Goal: Task Accomplishment & Management: Use online tool/utility

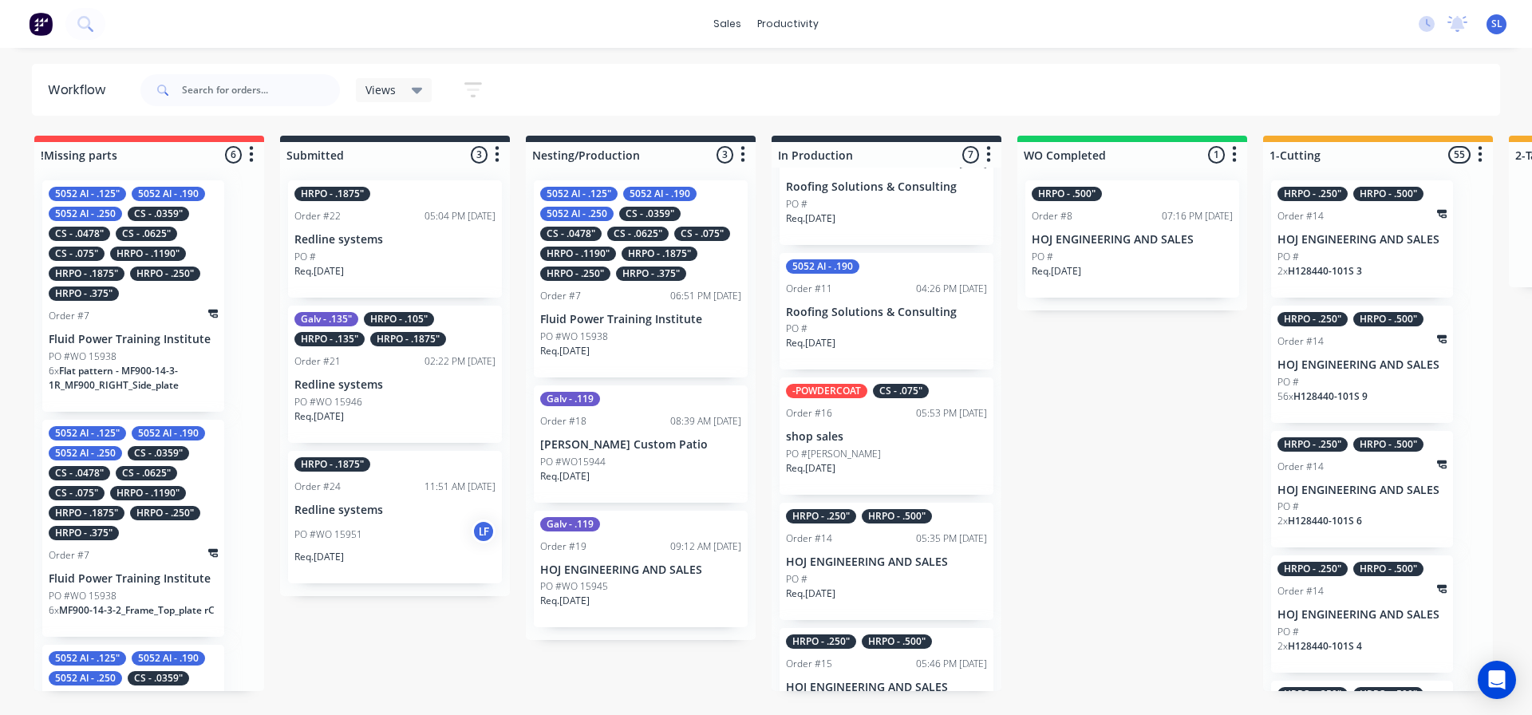
scroll to position [239, 0]
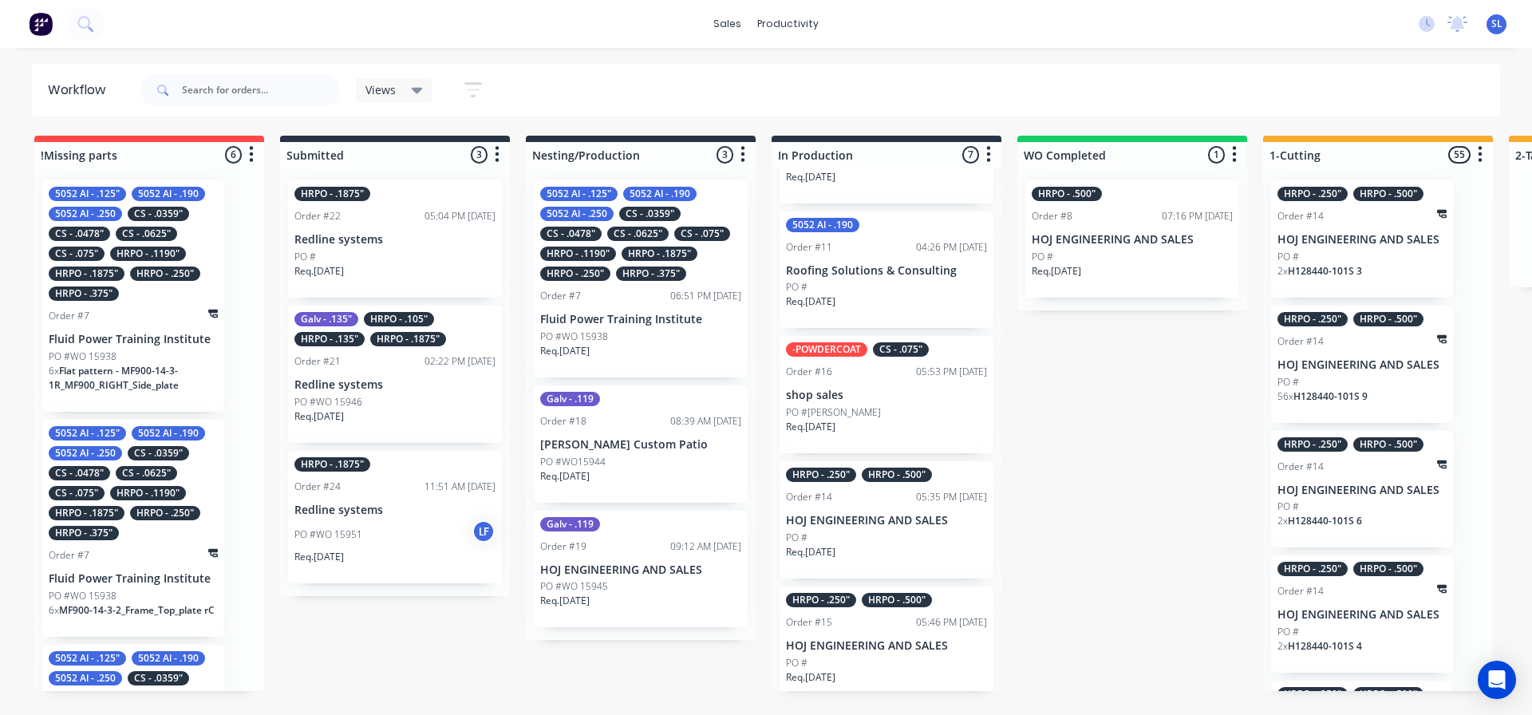
click at [872, 545] on div "PO #" at bounding box center [886, 538] width 201 height 14
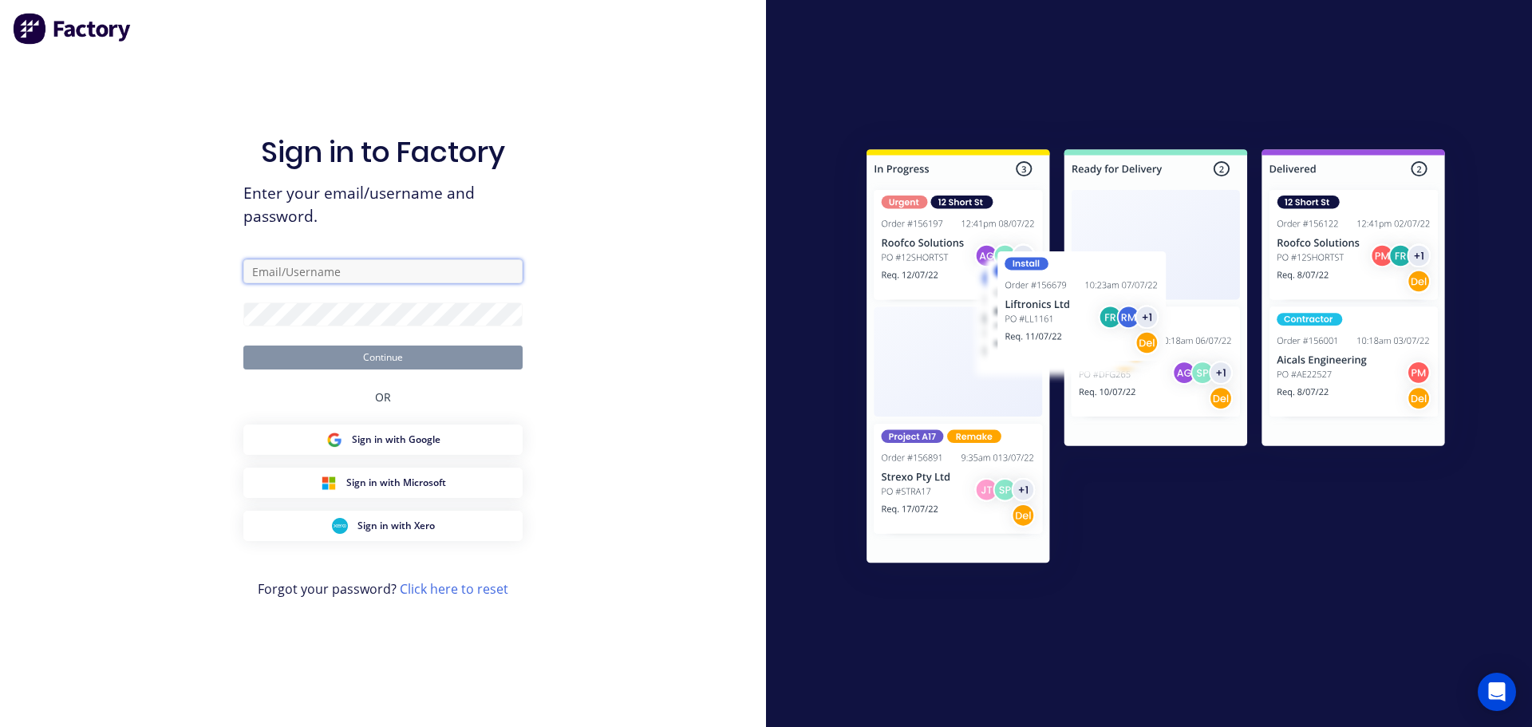
type input "[EMAIL_ADDRESS][DOMAIN_NAME]"
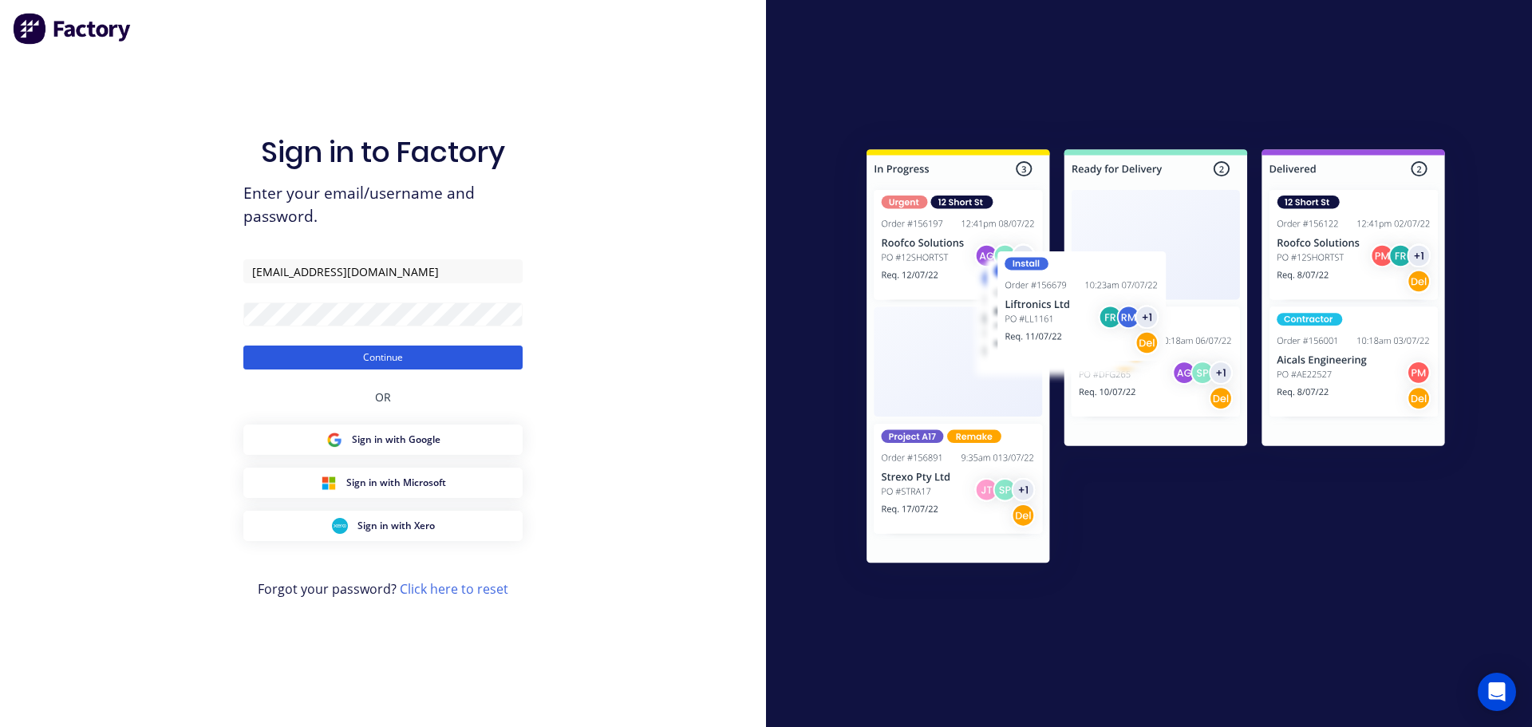
click at [401, 356] on button "Continue" at bounding box center [382, 357] width 279 height 24
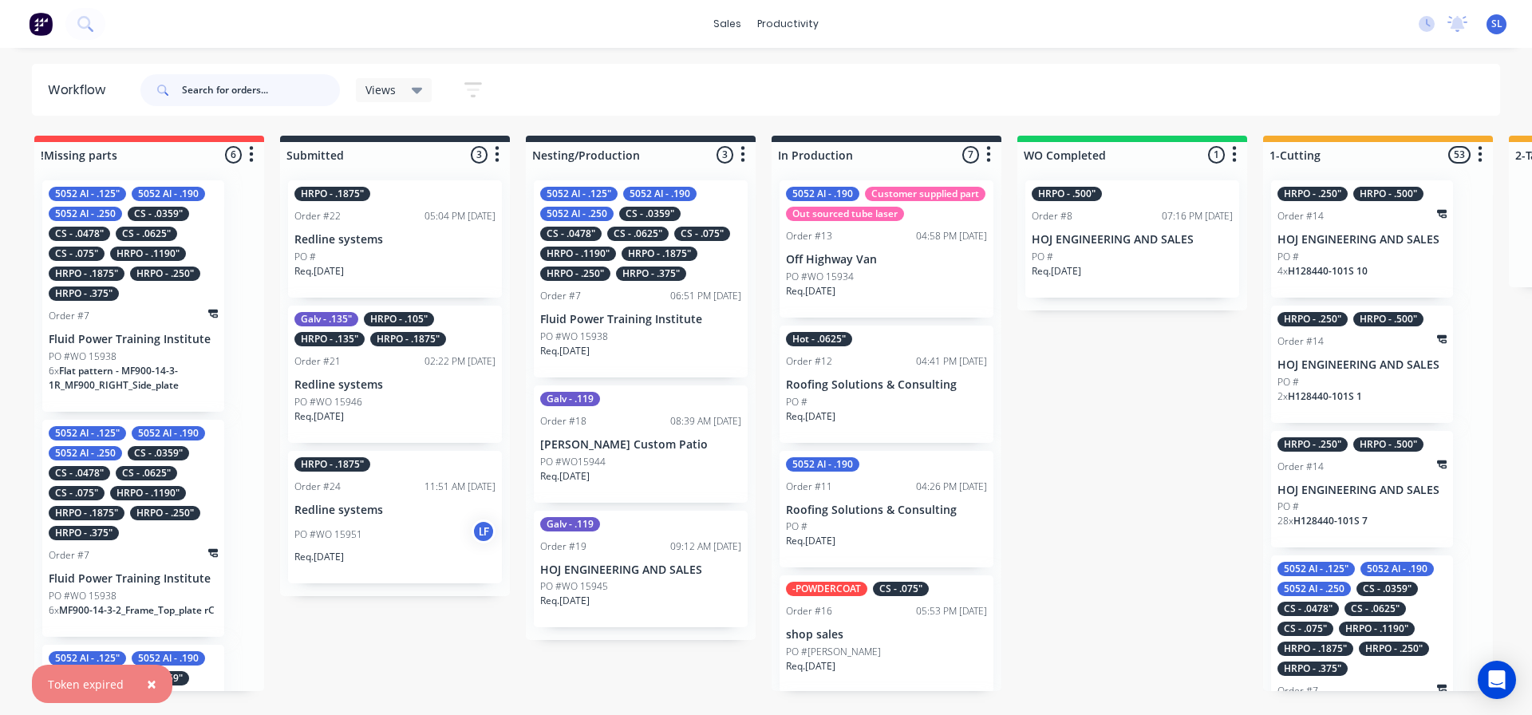
click at [189, 93] on input "text" at bounding box center [261, 90] width 158 height 32
type input "14"
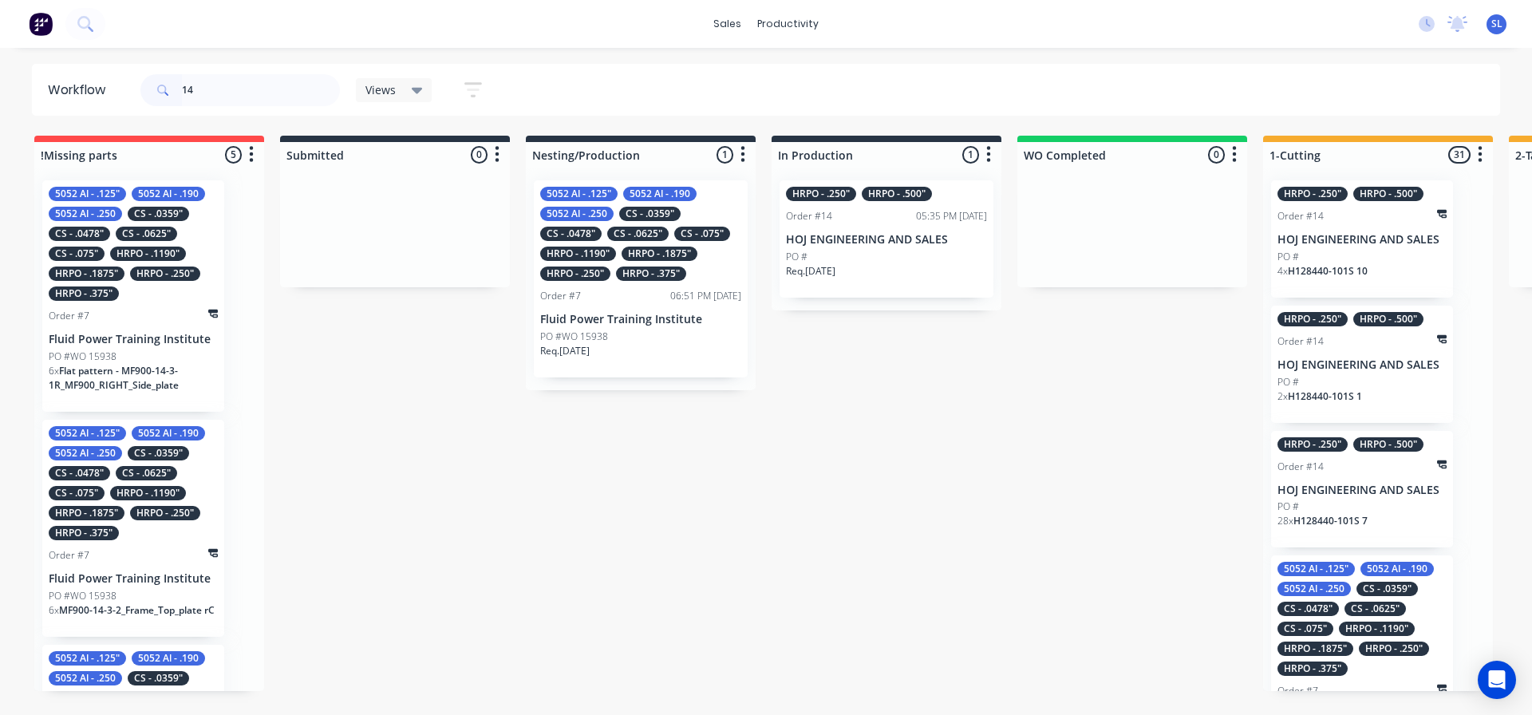
click at [881, 233] on p "HOJ ENGINEERING AND SALES" at bounding box center [886, 240] width 201 height 14
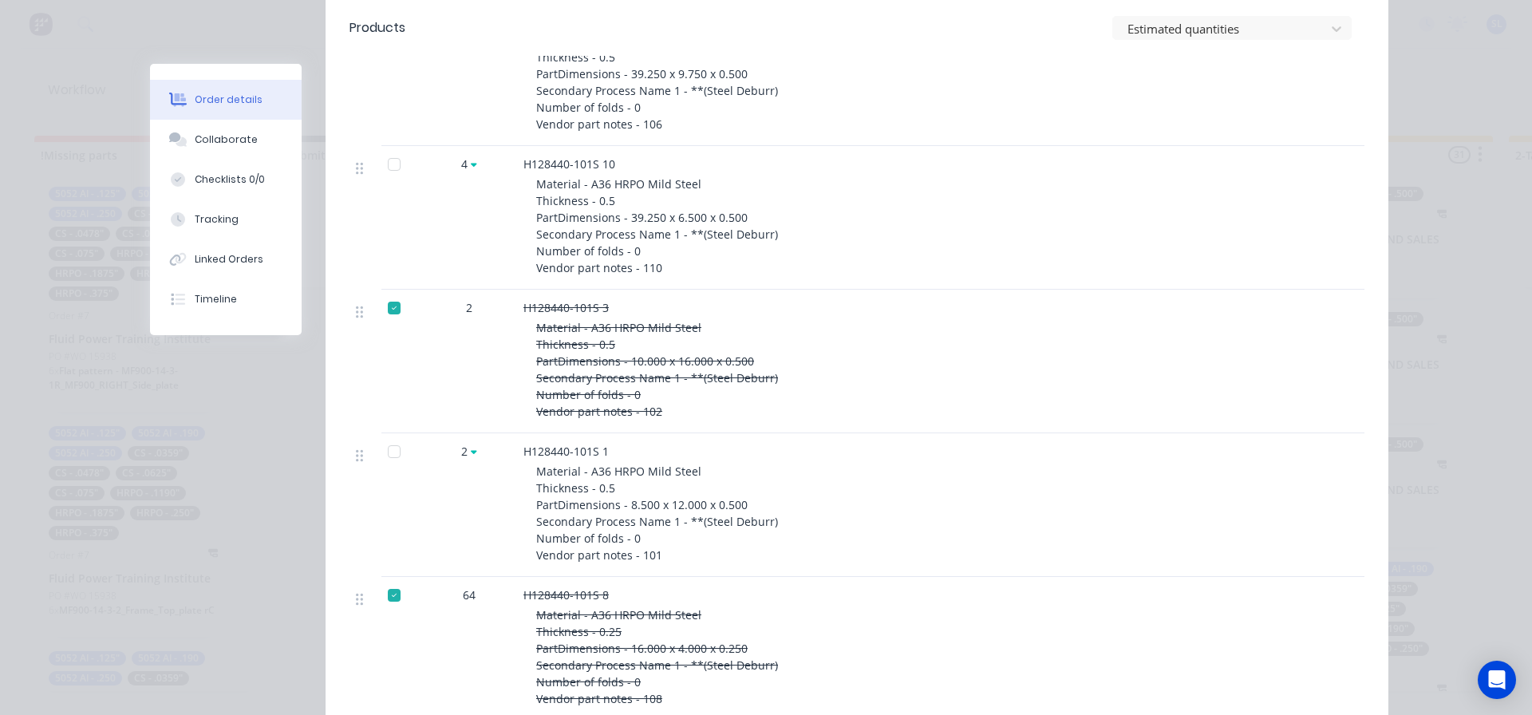
scroll to position [558, 0]
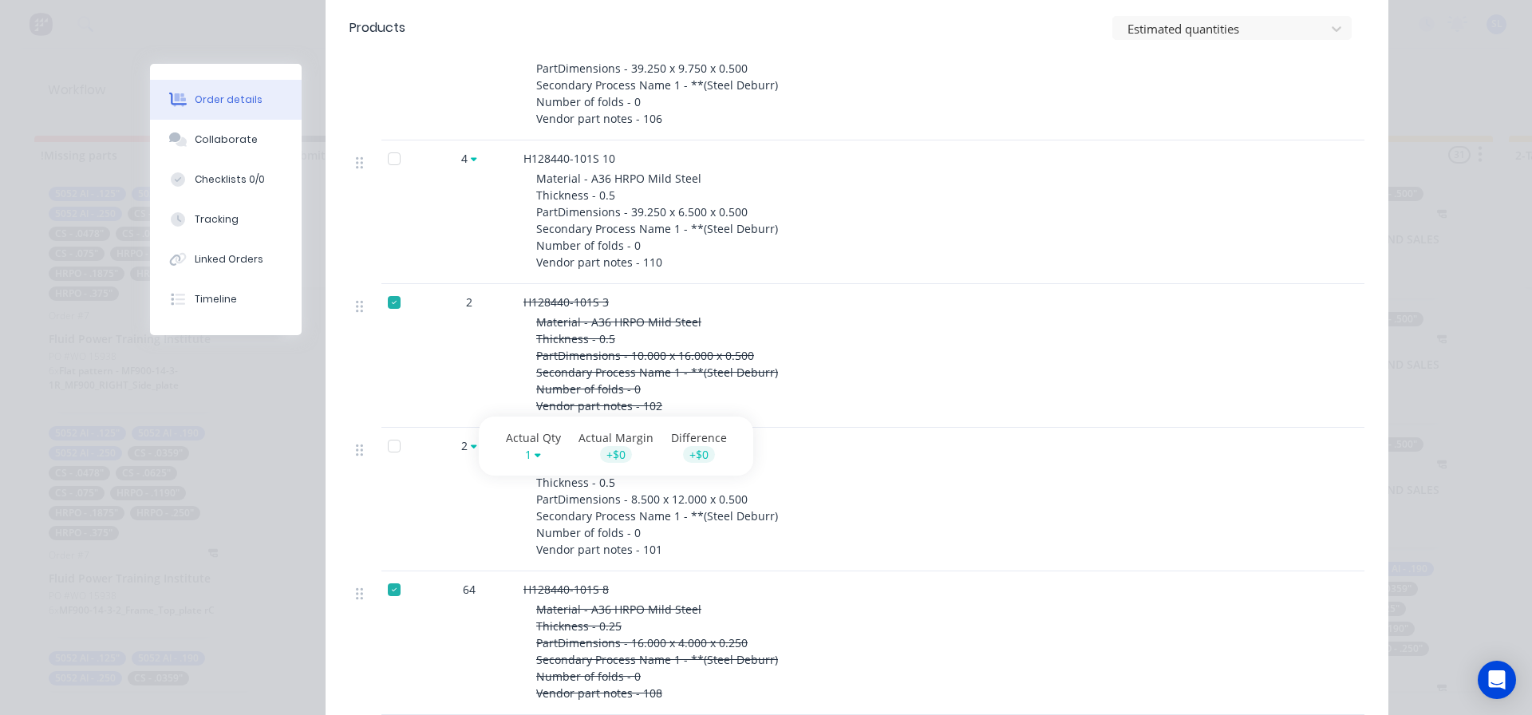
click at [471, 445] on icon at bounding box center [474, 446] width 6 height 4
click at [1253, 27] on div at bounding box center [1221, 29] width 191 height 20
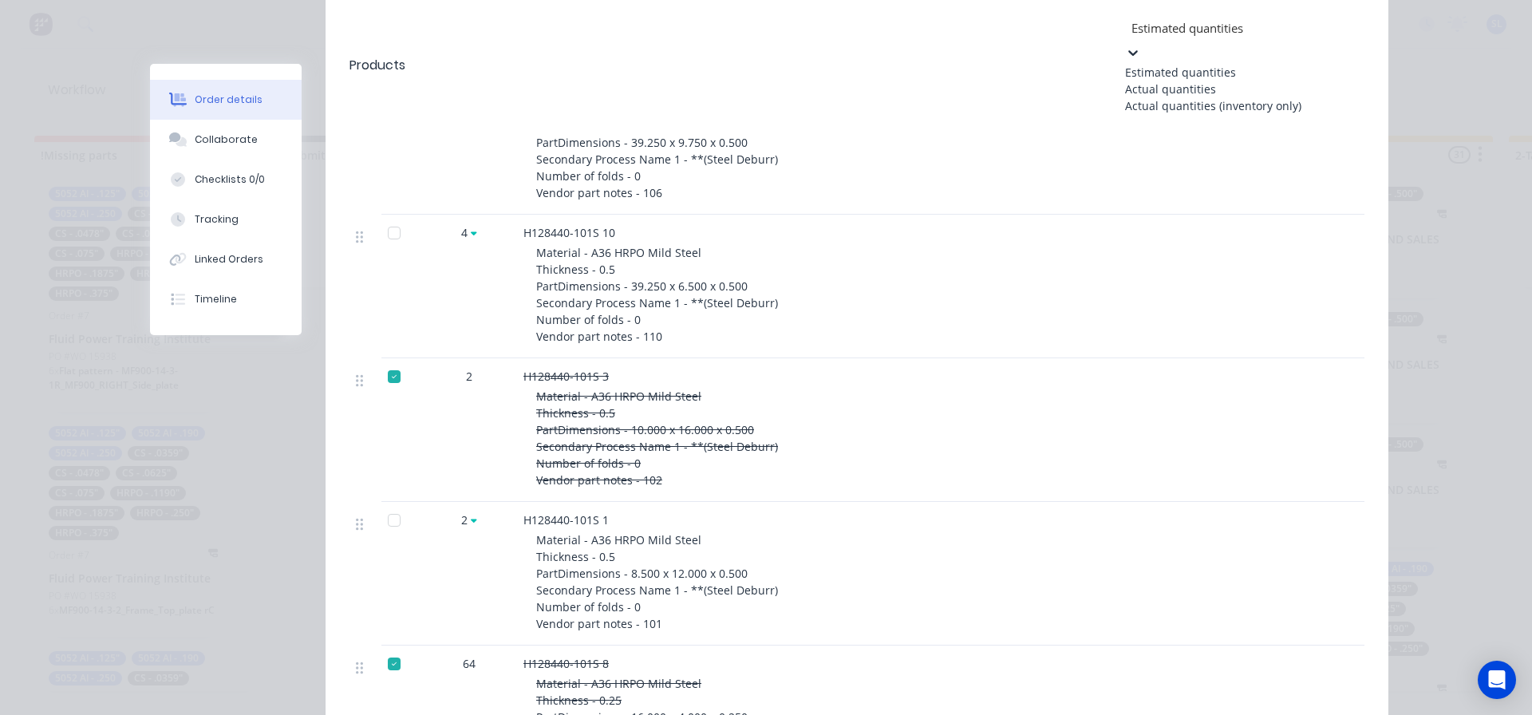
click at [1143, 94] on div "Actual quantities" at bounding box center [1244, 89] width 239 height 17
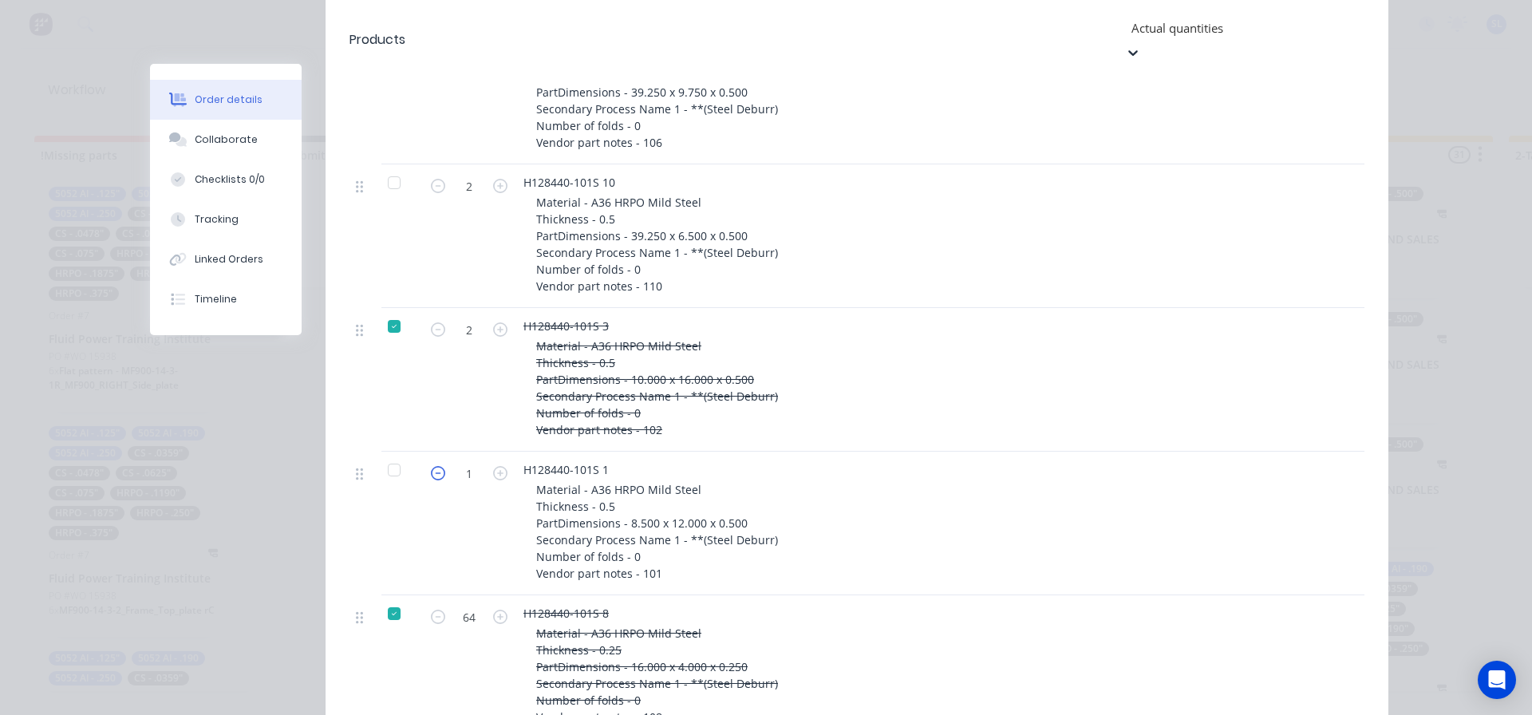
click at [433, 466] on icon "button" at bounding box center [438, 473] width 14 height 14
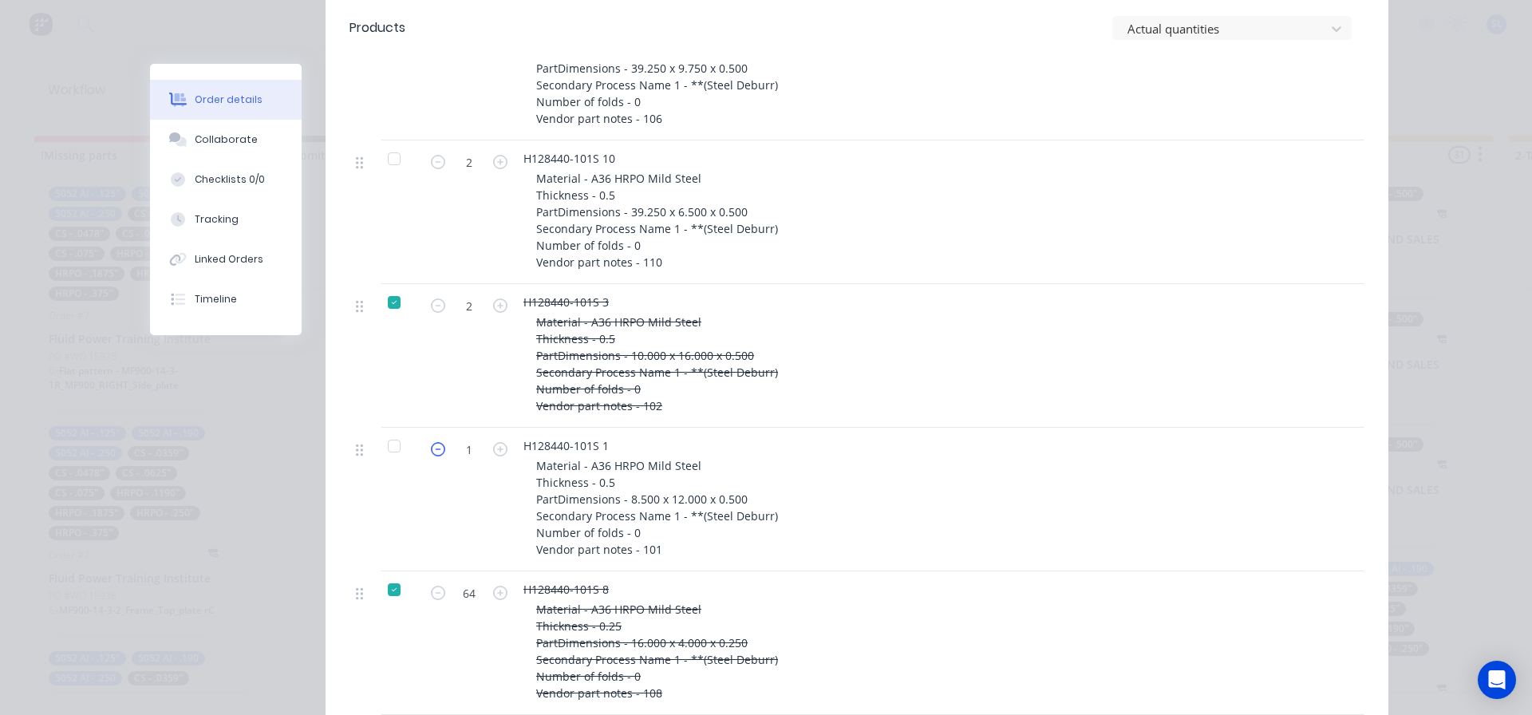
click at [433, 452] on icon "button" at bounding box center [438, 449] width 14 height 14
click at [434, 445] on icon "button" at bounding box center [438, 449] width 14 height 14
click at [493, 450] on icon "button" at bounding box center [500, 449] width 14 height 14
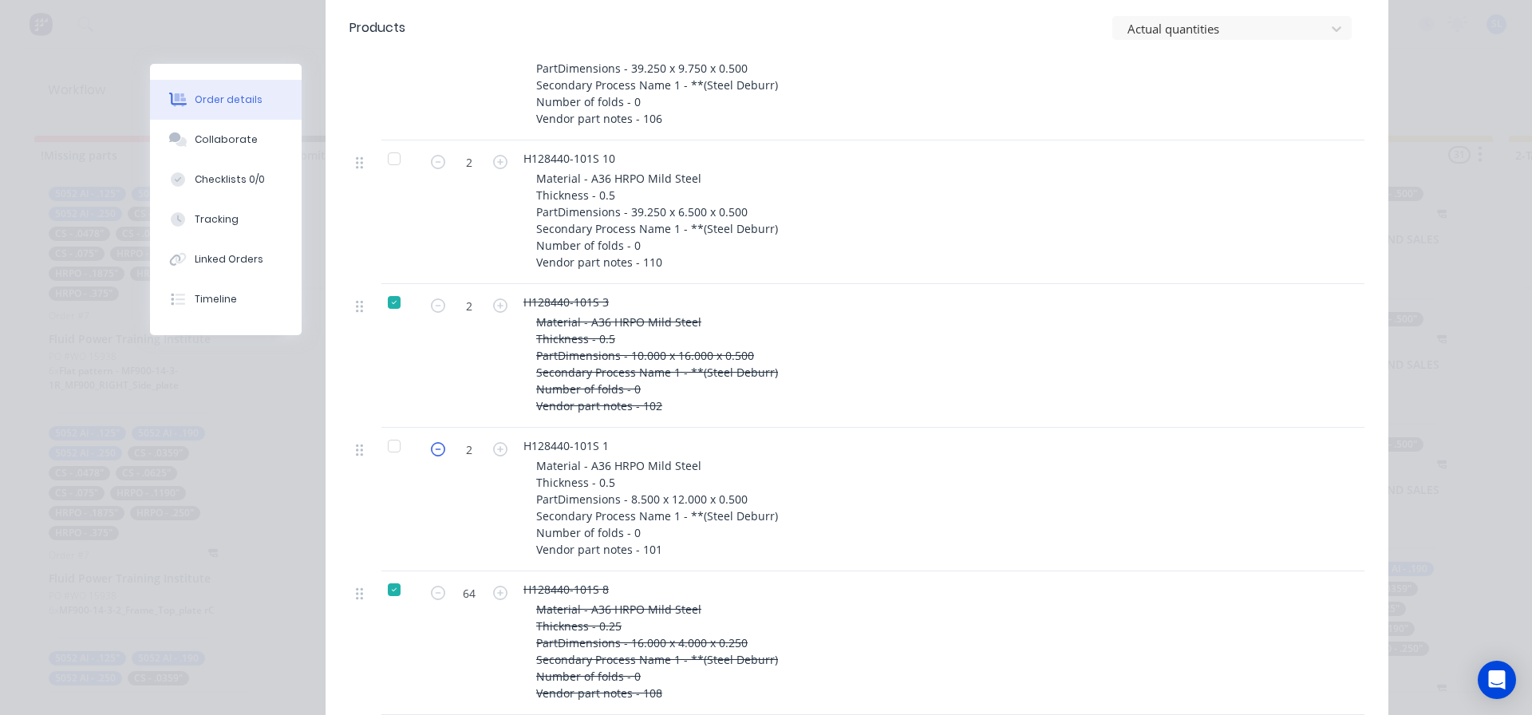
click at [433, 451] on icon "button" at bounding box center [438, 449] width 14 height 14
type input "1"
click at [433, 451] on icon "button" at bounding box center [438, 449] width 14 height 14
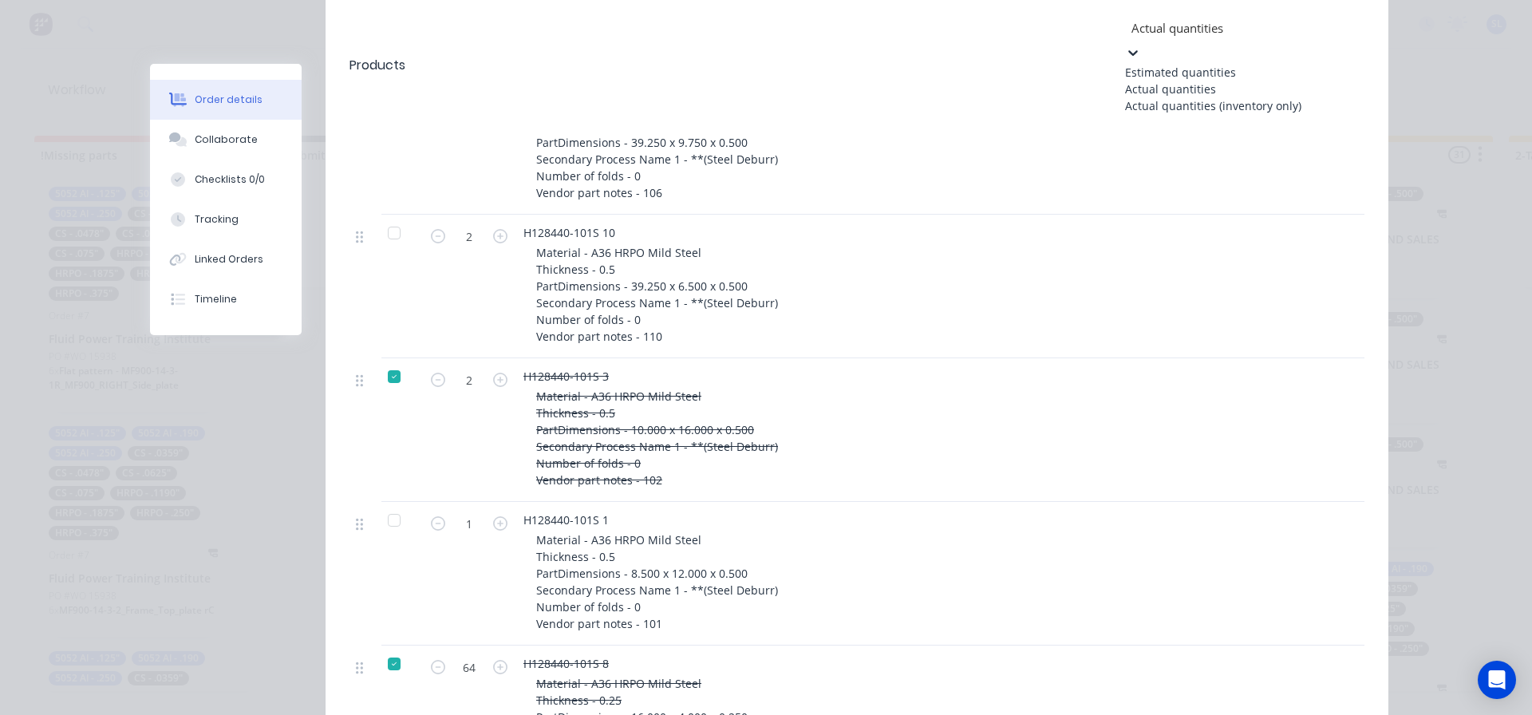
click at [1281, 33] on div at bounding box center [1245, 28] width 230 height 20
click at [1194, 64] on div "Estimated quantities" at bounding box center [1244, 72] width 239 height 17
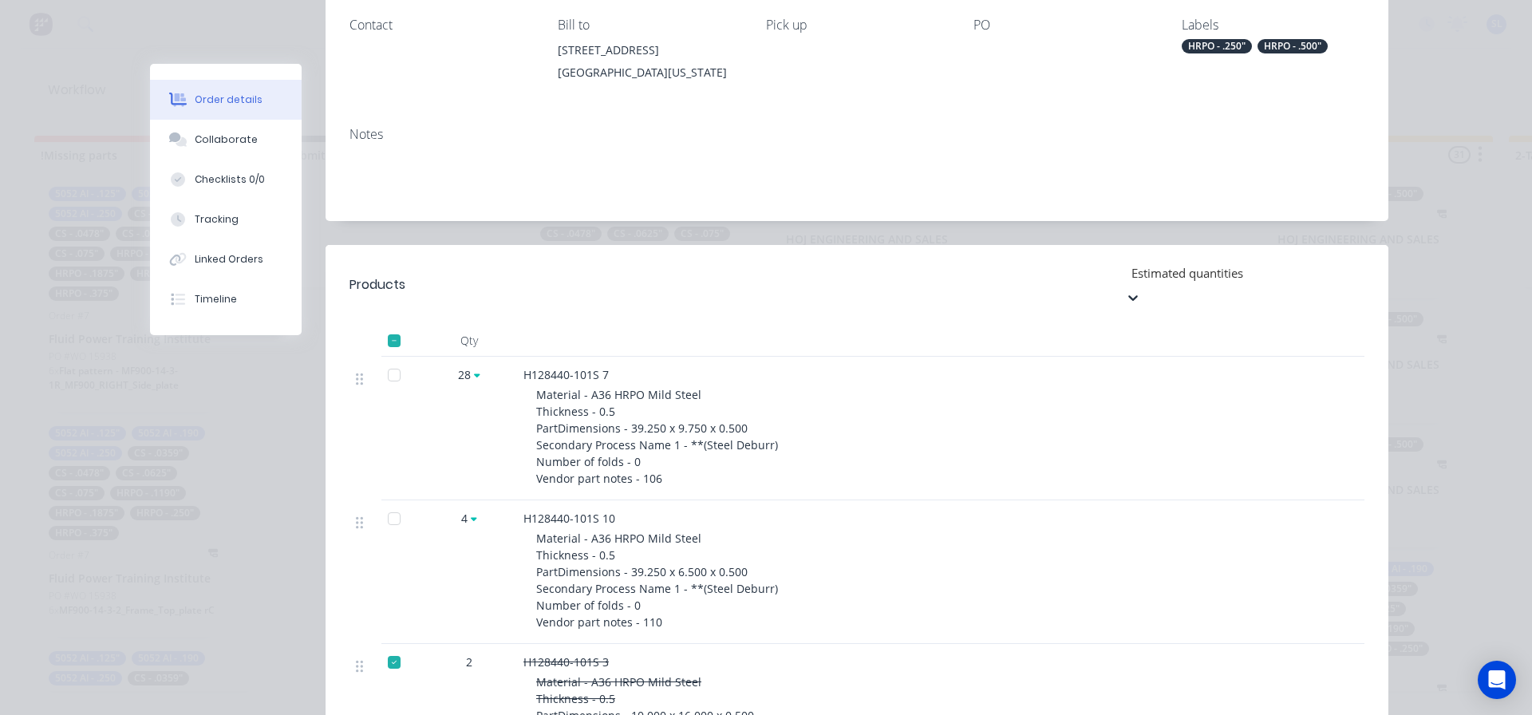
scroll to position [0, 0]
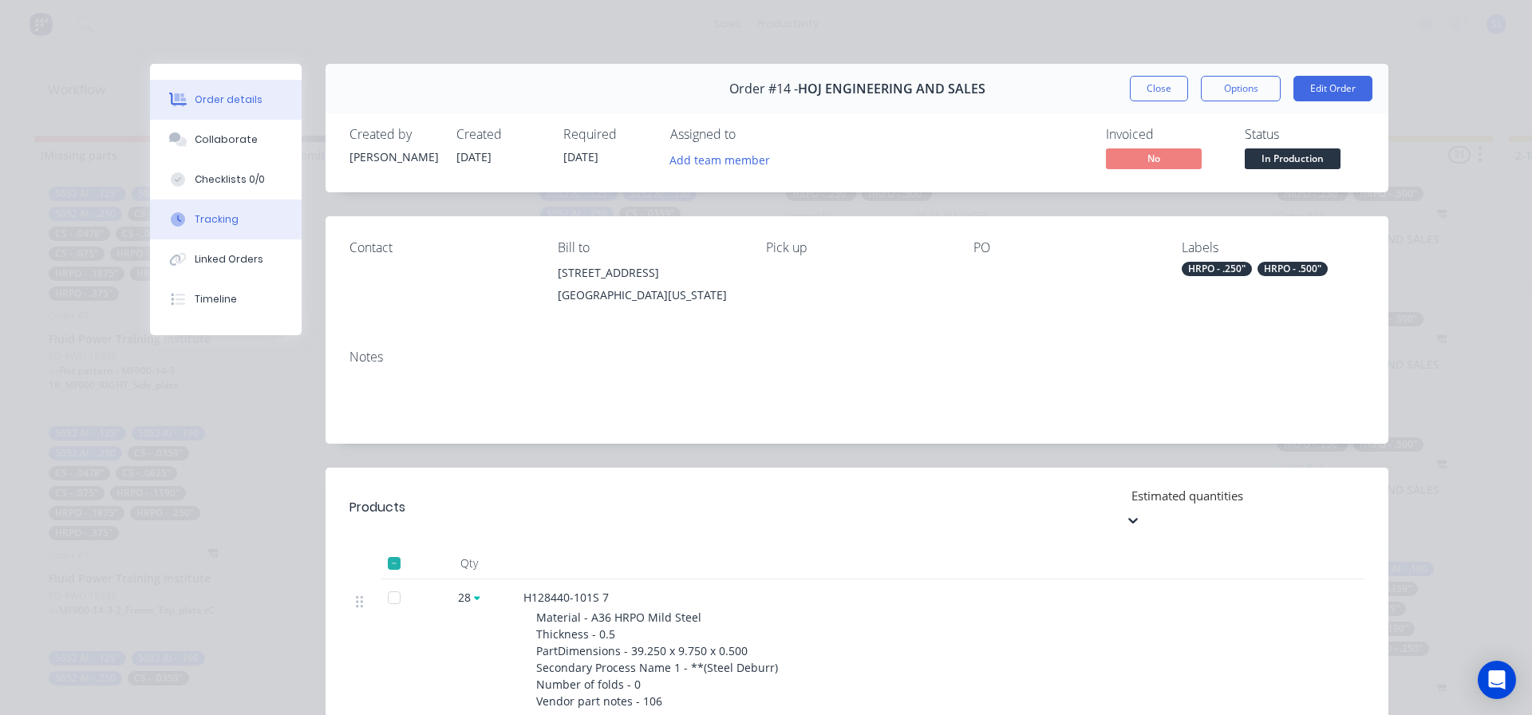
click at [212, 213] on div "Tracking" at bounding box center [217, 219] width 44 height 14
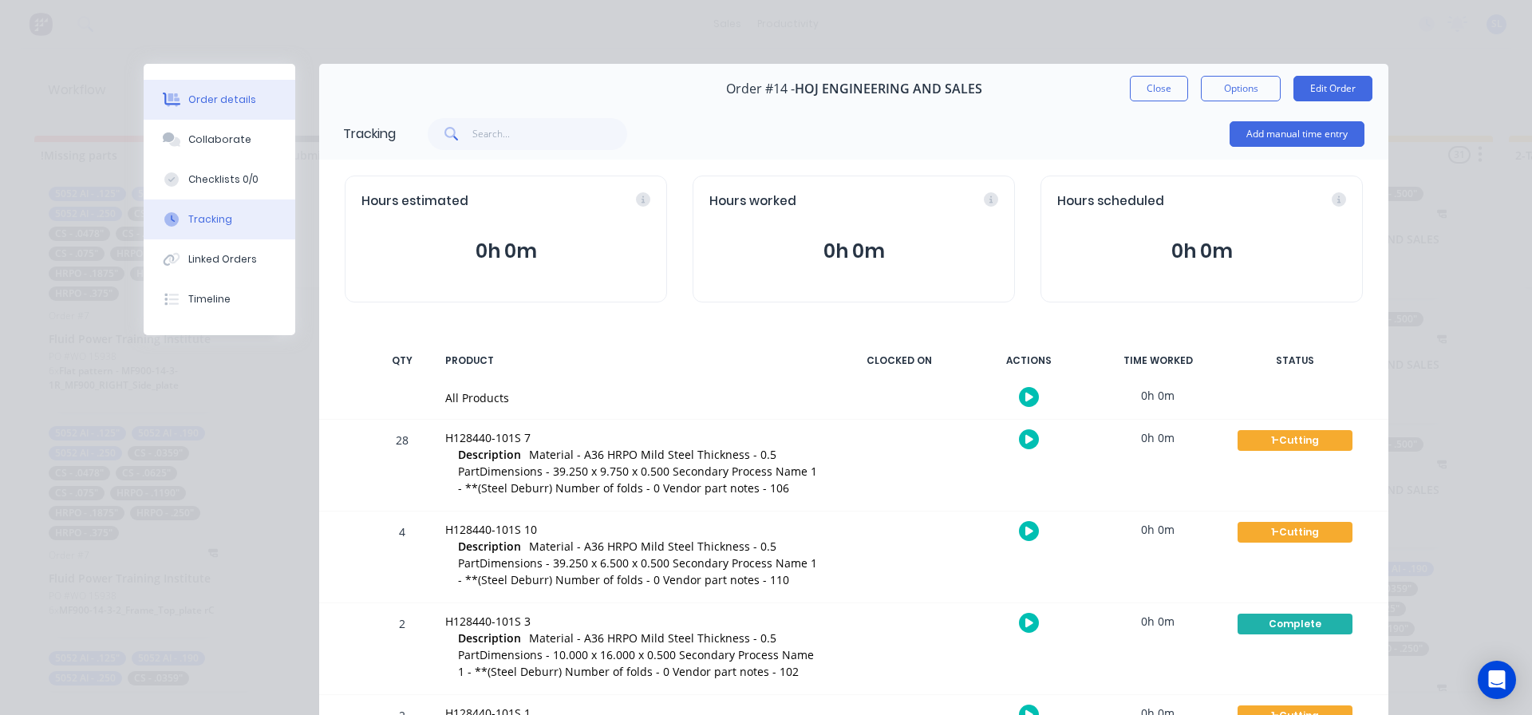
click at [212, 100] on div "Order details" at bounding box center [222, 100] width 68 height 14
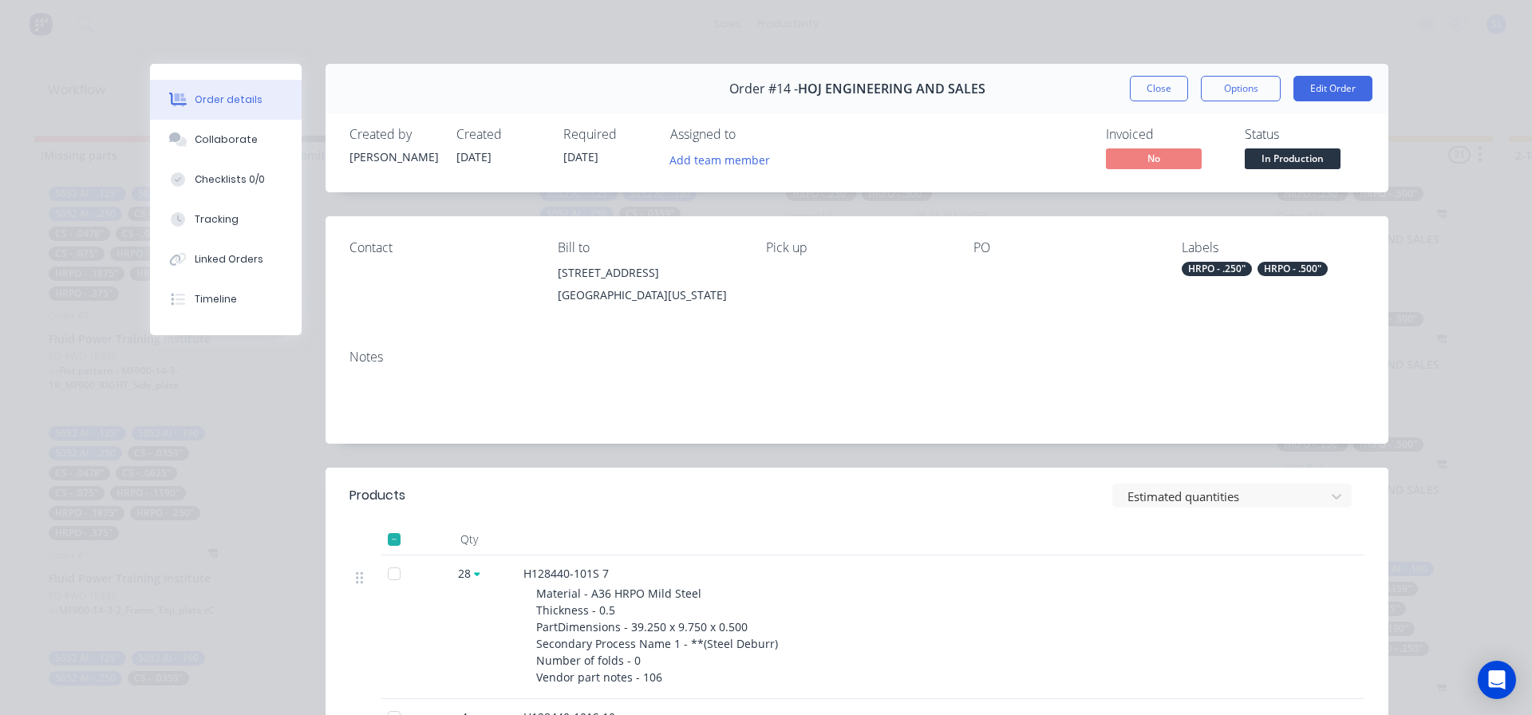
click at [402, 23] on div "Order details Collaborate Checklists 0/0 Tracking Linked Orders Timeline Order …" at bounding box center [766, 357] width 1532 height 715
click at [1137, 84] on button "Close" at bounding box center [1159, 89] width 58 height 26
